Goal: Find specific page/section

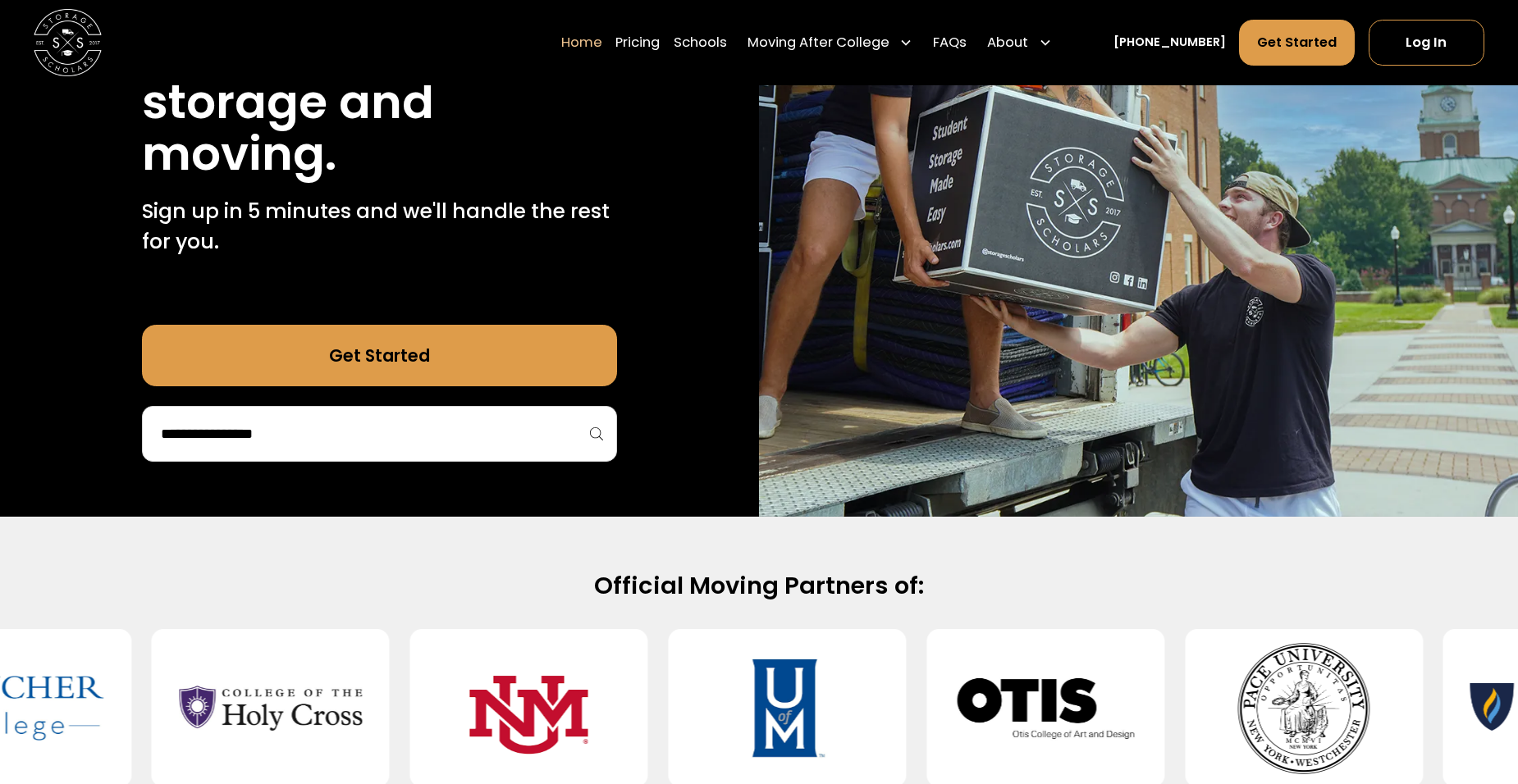
scroll to position [165, 0]
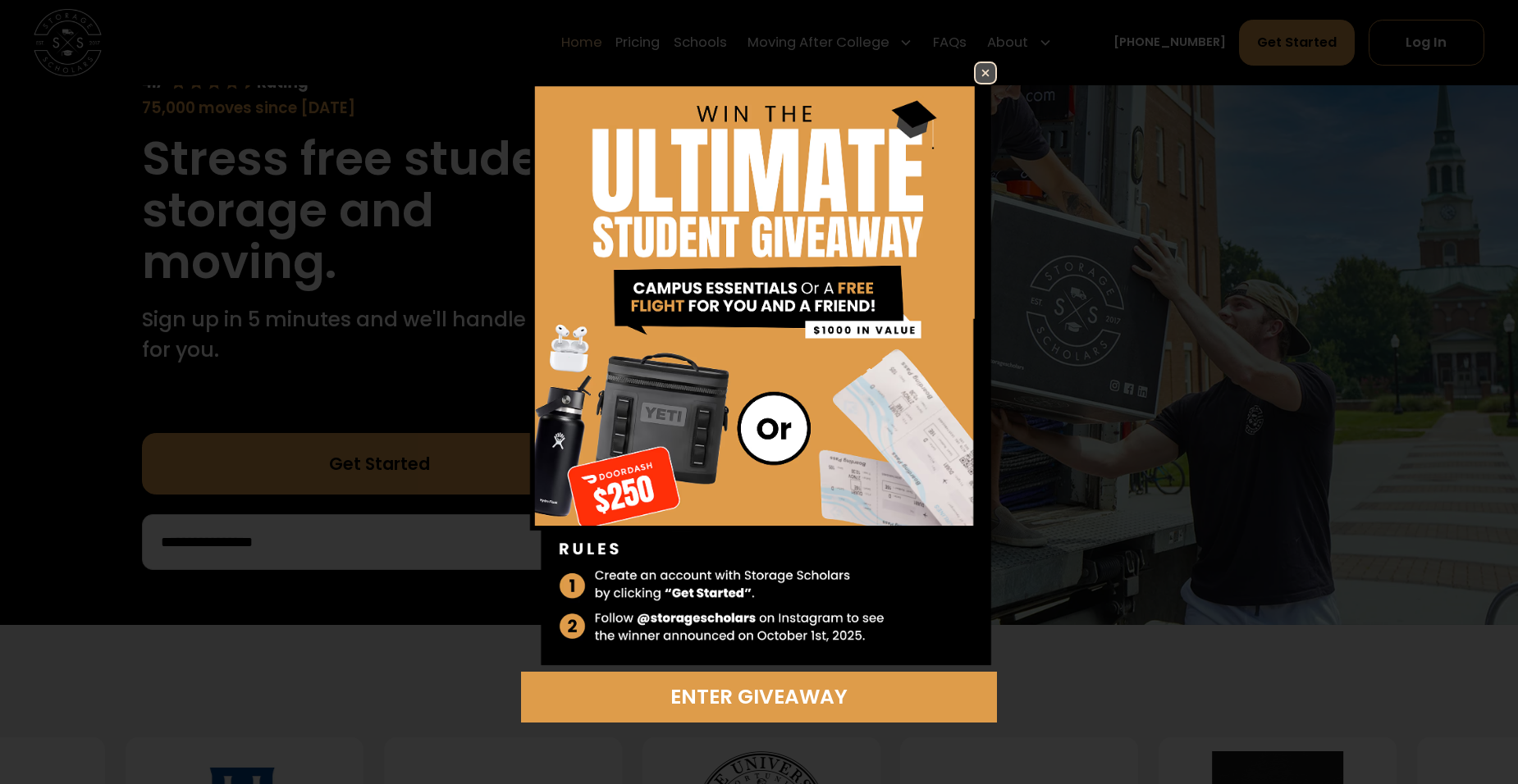
click at [974, 78] on link at bounding box center [985, 73] width 23 height 23
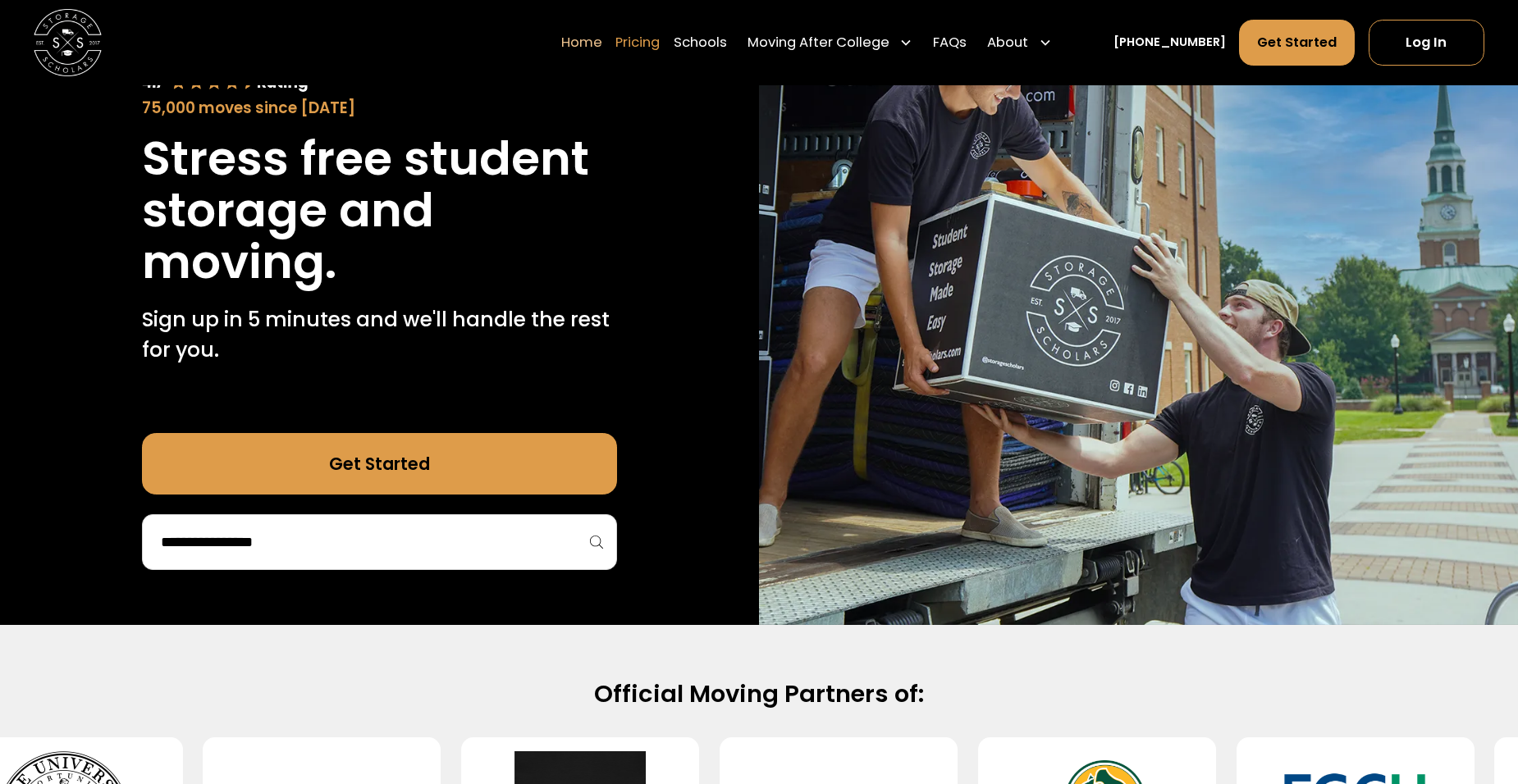
click at [660, 36] on link "Pricing" at bounding box center [637, 43] width 44 height 48
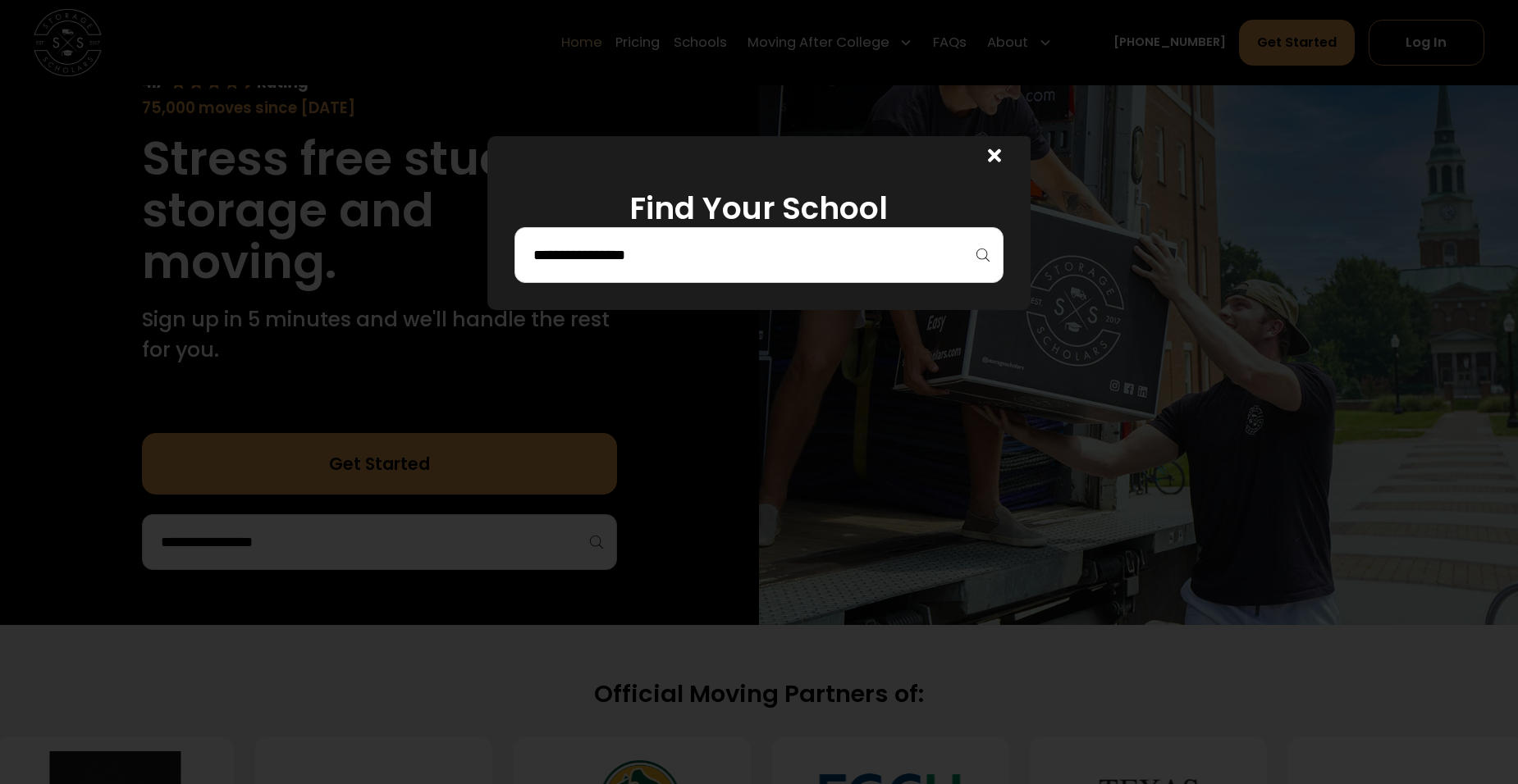
click at [624, 256] on input "search" at bounding box center [759, 255] width 455 height 28
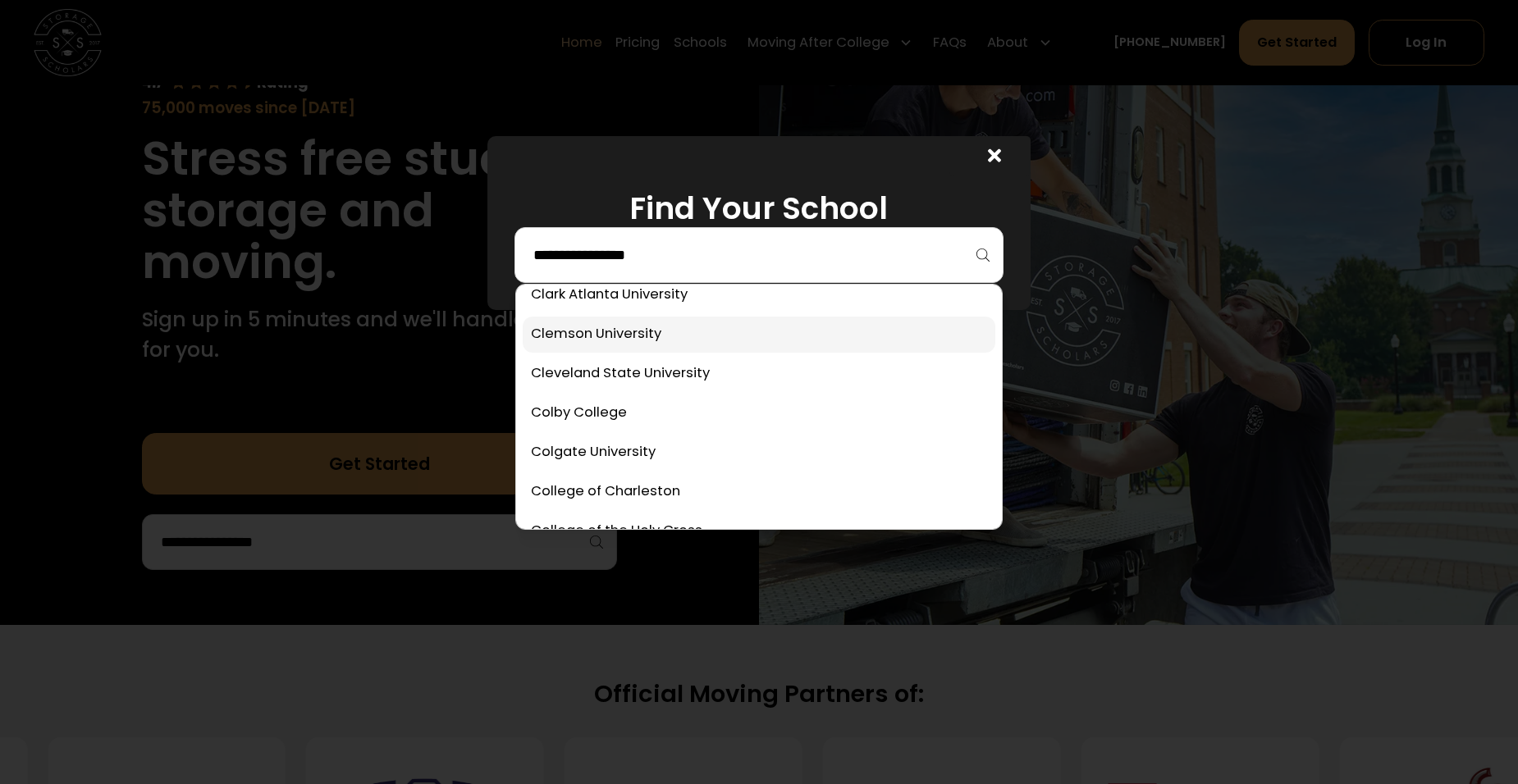
scroll to position [1477, 0]
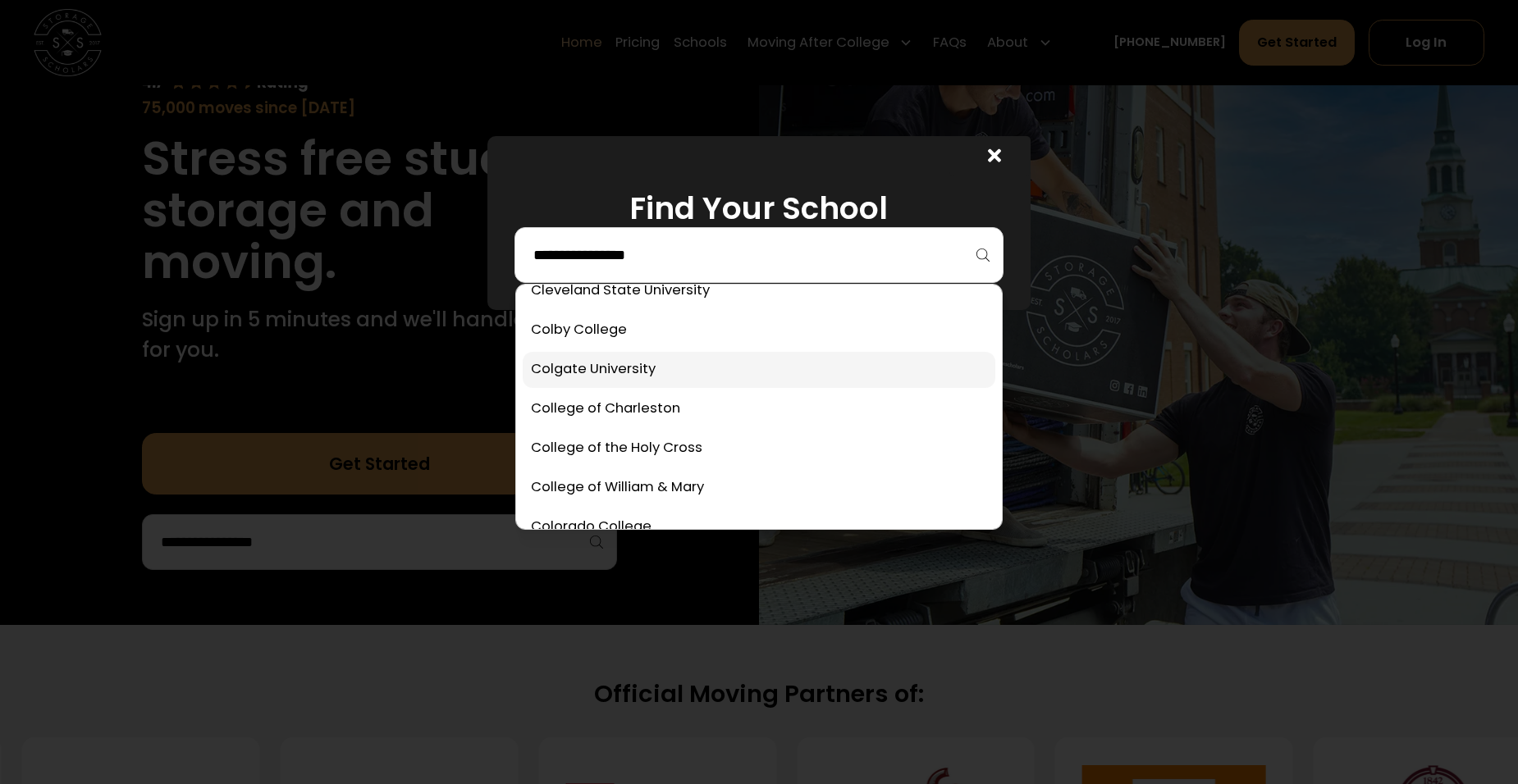
click at [694, 380] on link at bounding box center [759, 369] width 474 height 36
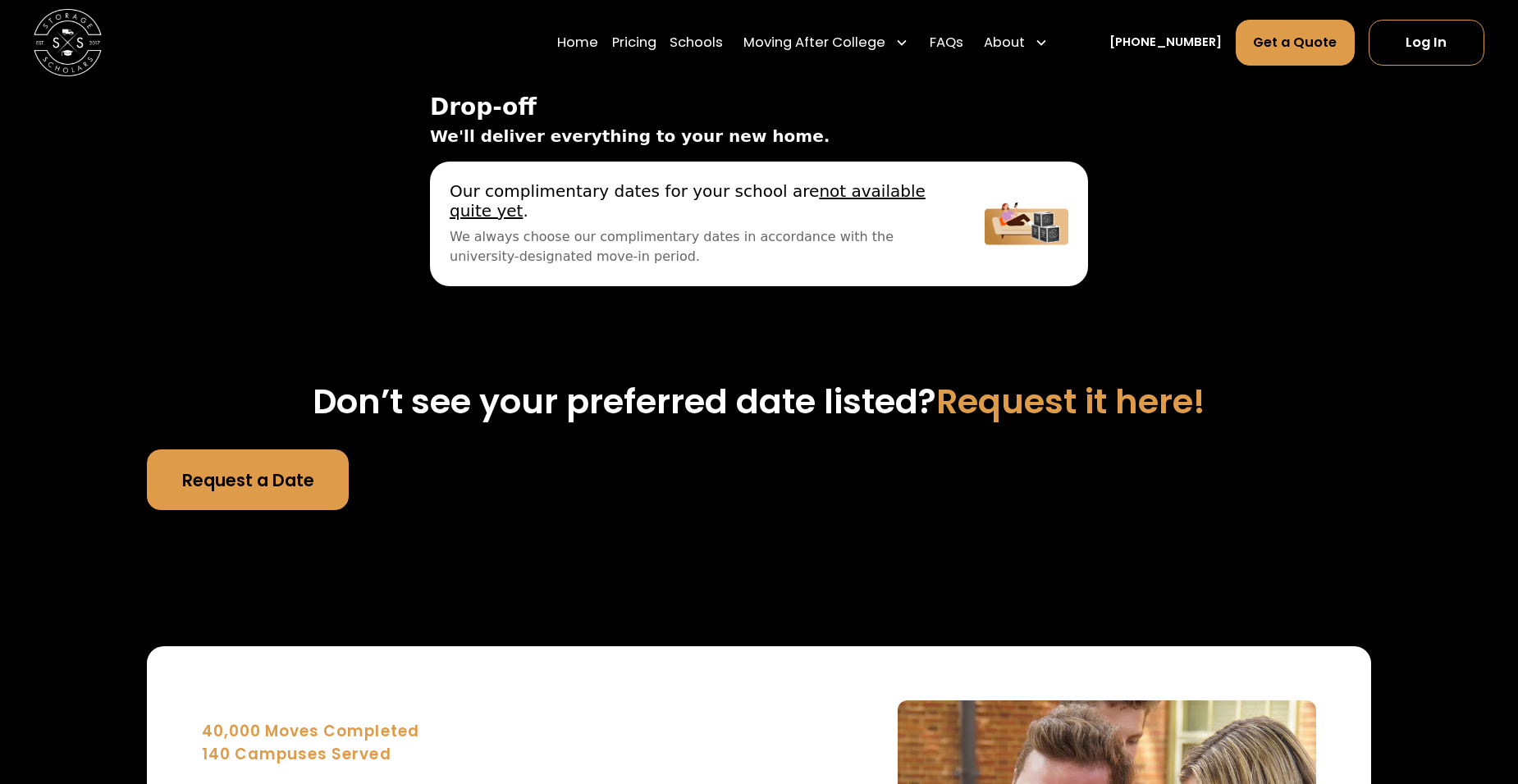
scroll to position [5447, 0]
